Goal: Complete application form: Complete application form

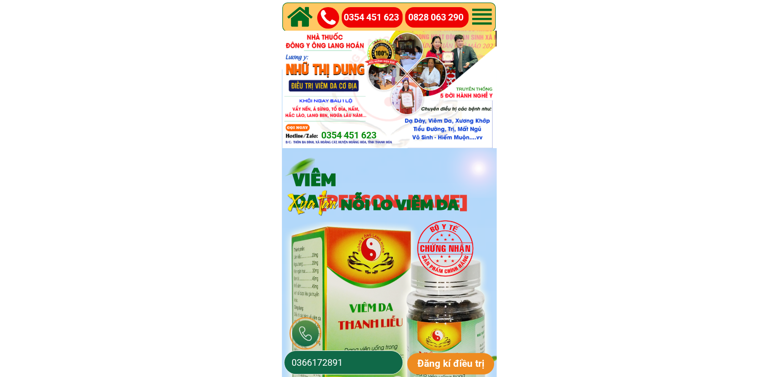
click at [382, 363] on input "0366172891" at bounding box center [343, 362] width 109 height 23
paste input "0914164580"
click at [382, 363] on input "03661728910914164580" at bounding box center [343, 362] width 109 height 23
paste input "tel"
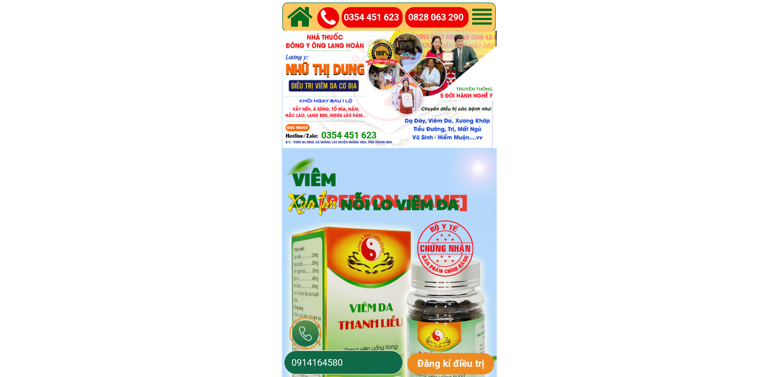
type input "0914164580"
click at [442, 358] on p "Đăng kí điều trị" at bounding box center [450, 363] width 87 height 21
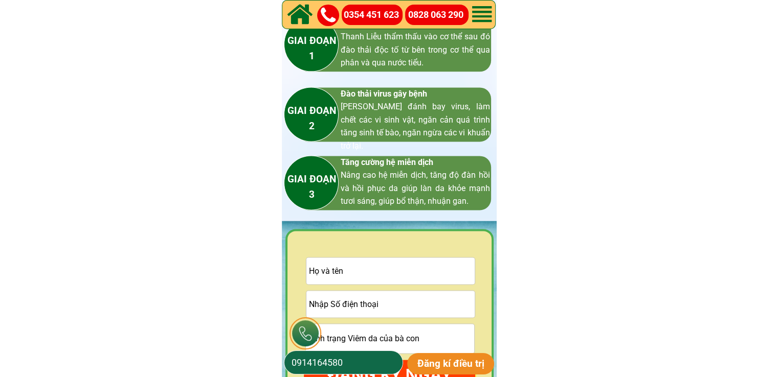
scroll to position [1483, 0]
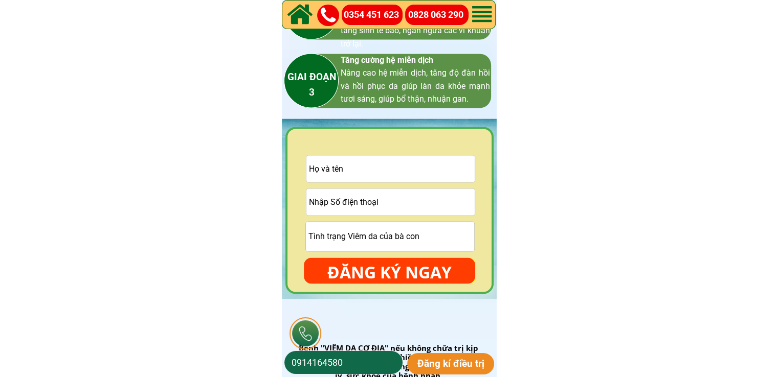
click at [392, 202] on input "tel" at bounding box center [390, 202] width 168 height 27
paste input "0337282965"
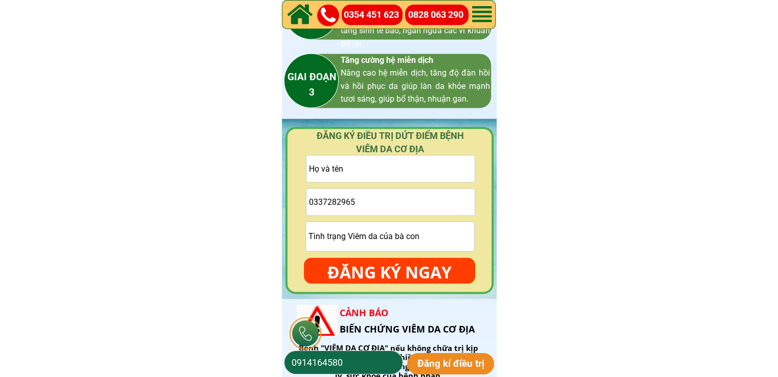
paste input "[PERSON_NAME]"
type input "0337282965"
click at [404, 166] on input "text" at bounding box center [390, 168] width 168 height 27
paste input "[PERSON_NAME]"
type input "[PERSON_NAME]"
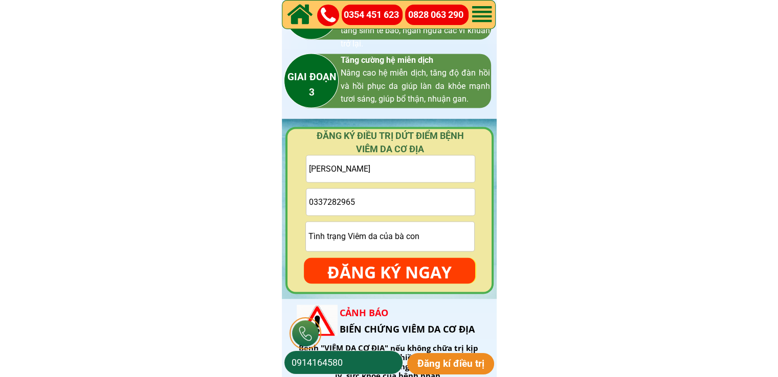
click at [383, 269] on p "ĐĂNG KÝ NGAY" at bounding box center [389, 273] width 171 height 30
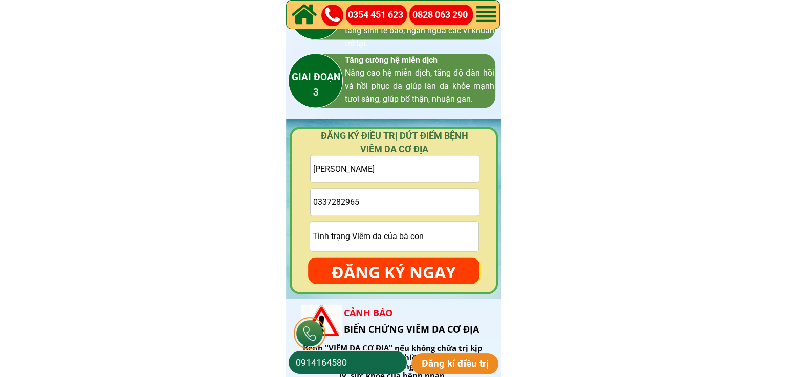
scroll to position [0, 0]
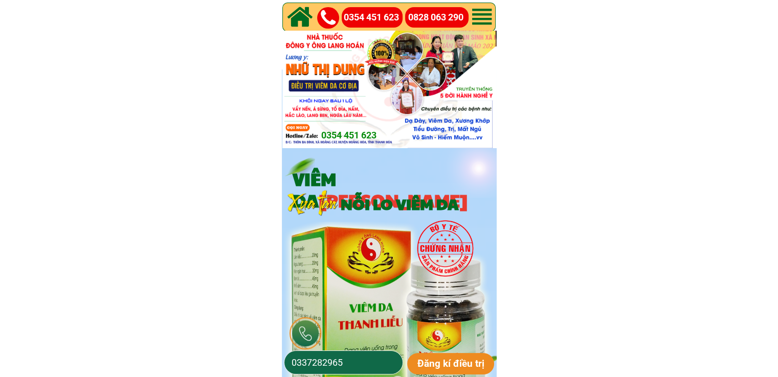
click at [364, 362] on input "0337282965" at bounding box center [343, 362] width 109 height 23
paste input "58805442"
type input "0358805442"
click at [458, 362] on p "Đăng kí điều trị" at bounding box center [450, 363] width 87 height 21
